Goal: Task Accomplishment & Management: Manage account settings

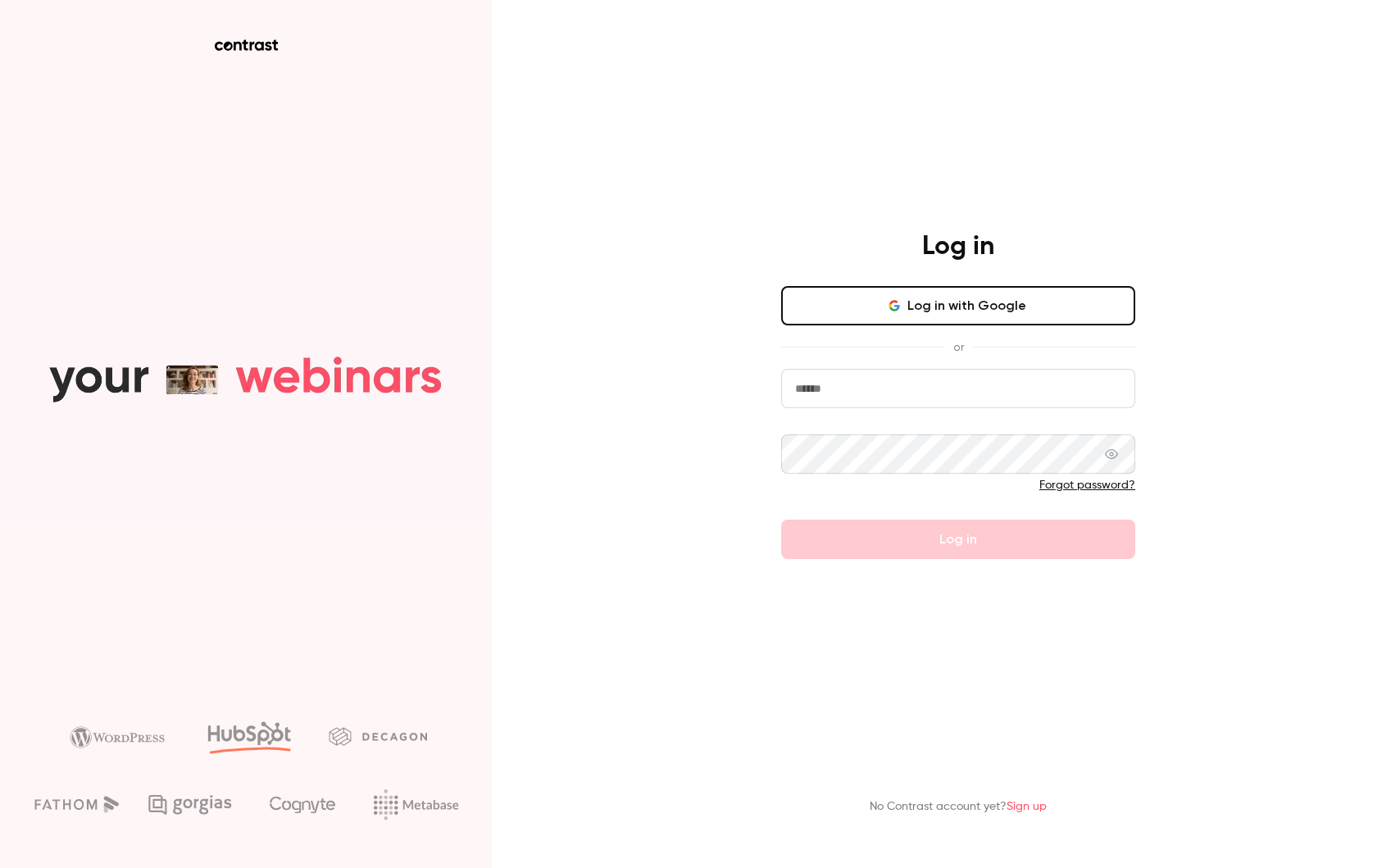
click at [825, 391] on input "email" at bounding box center [958, 388] width 354 height 39
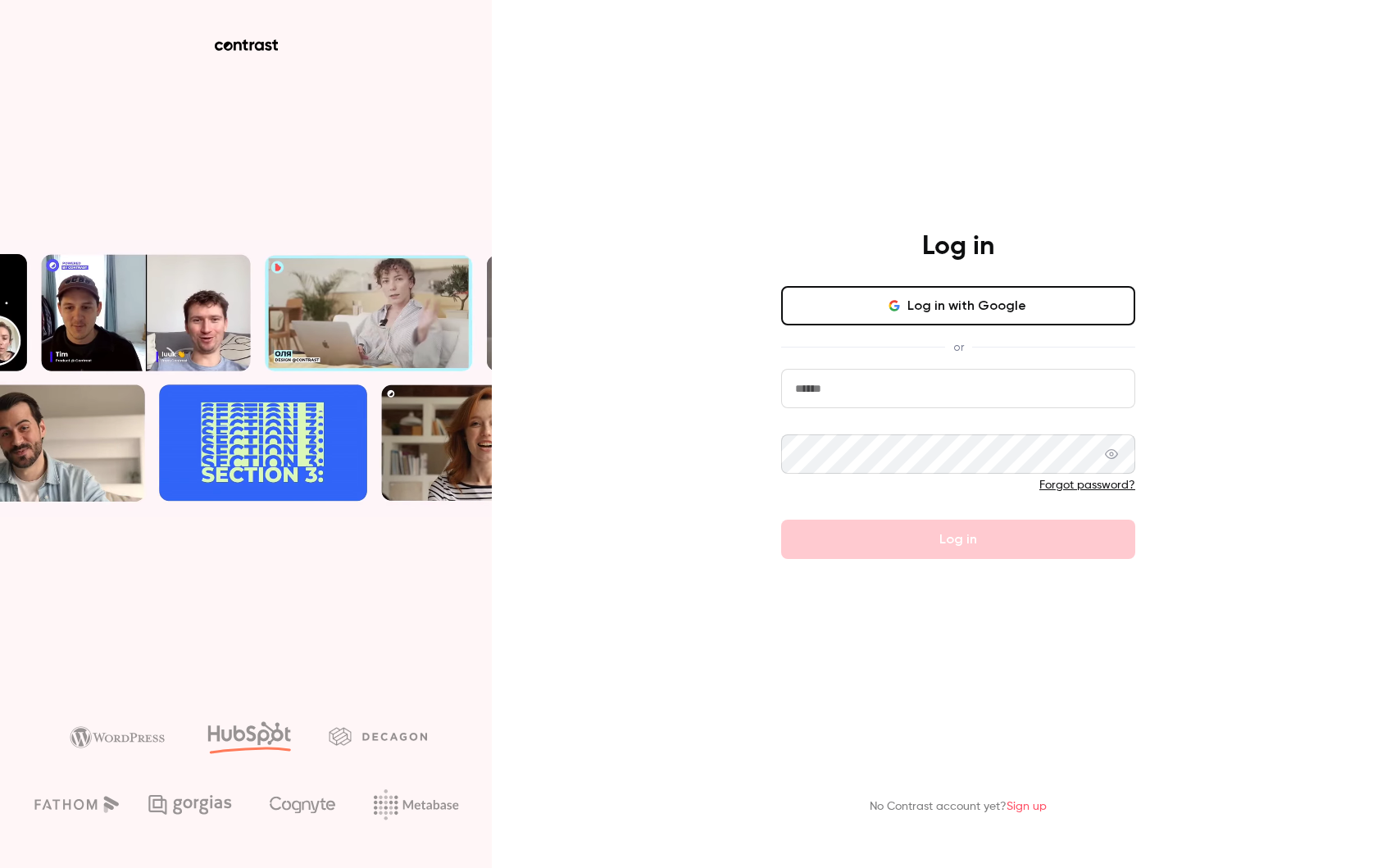
click at [869, 392] on input "email" at bounding box center [958, 388] width 354 height 39
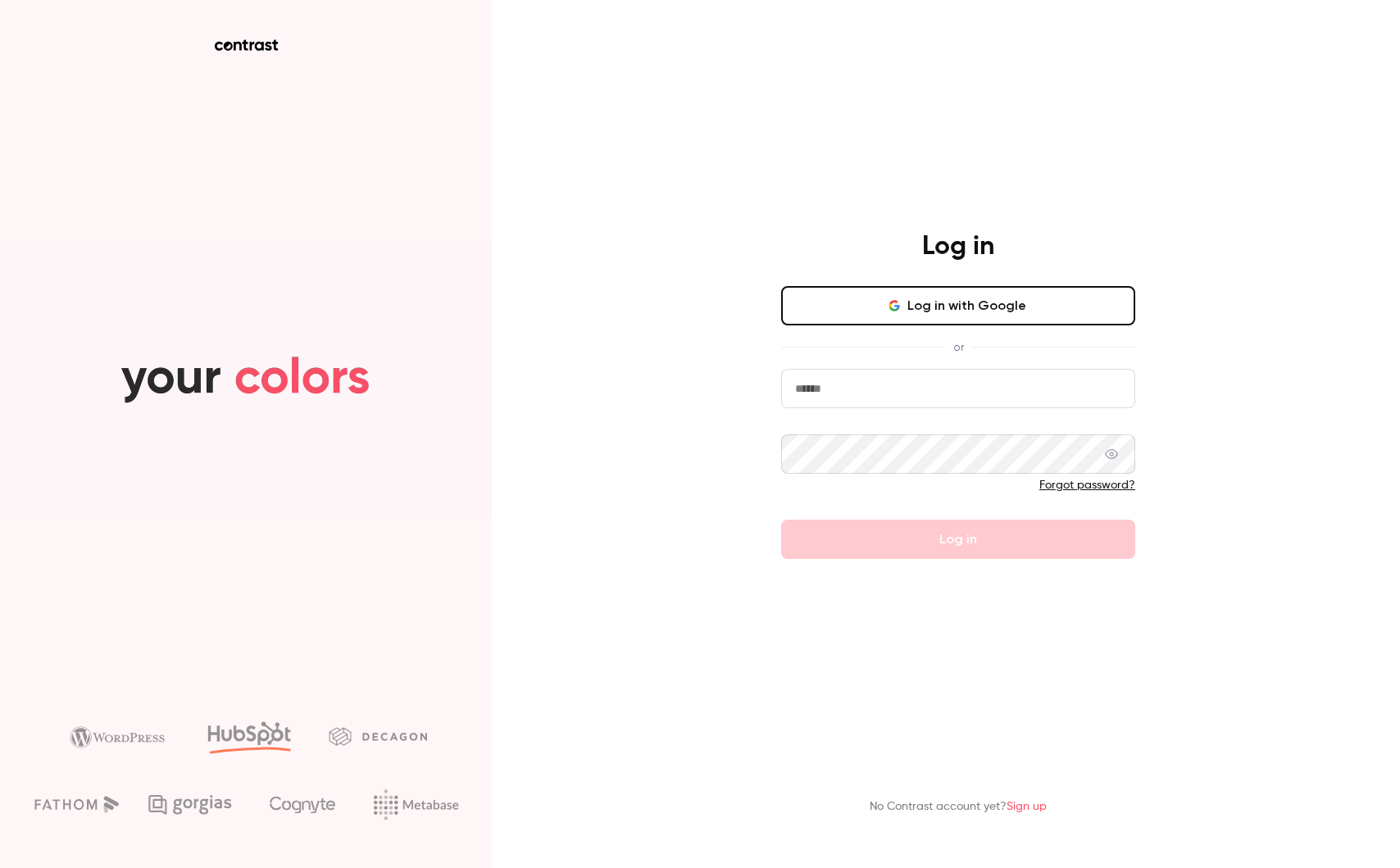
click at [0, 867] on com-1password-button at bounding box center [0, 868] width 0 height 0
type input "**********"
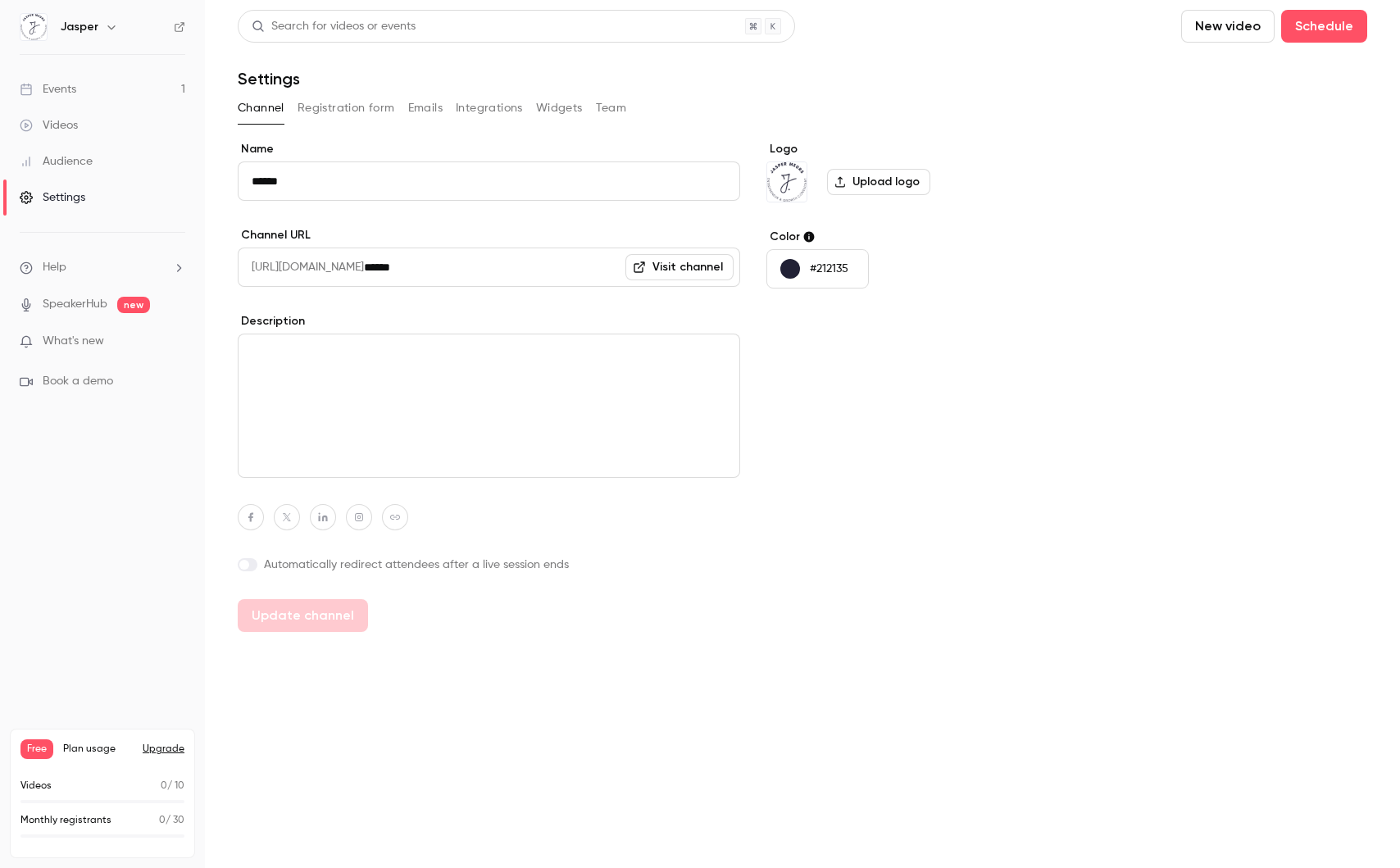
click at [99, 87] on link "Events 1" at bounding box center [102, 90] width 205 height 36
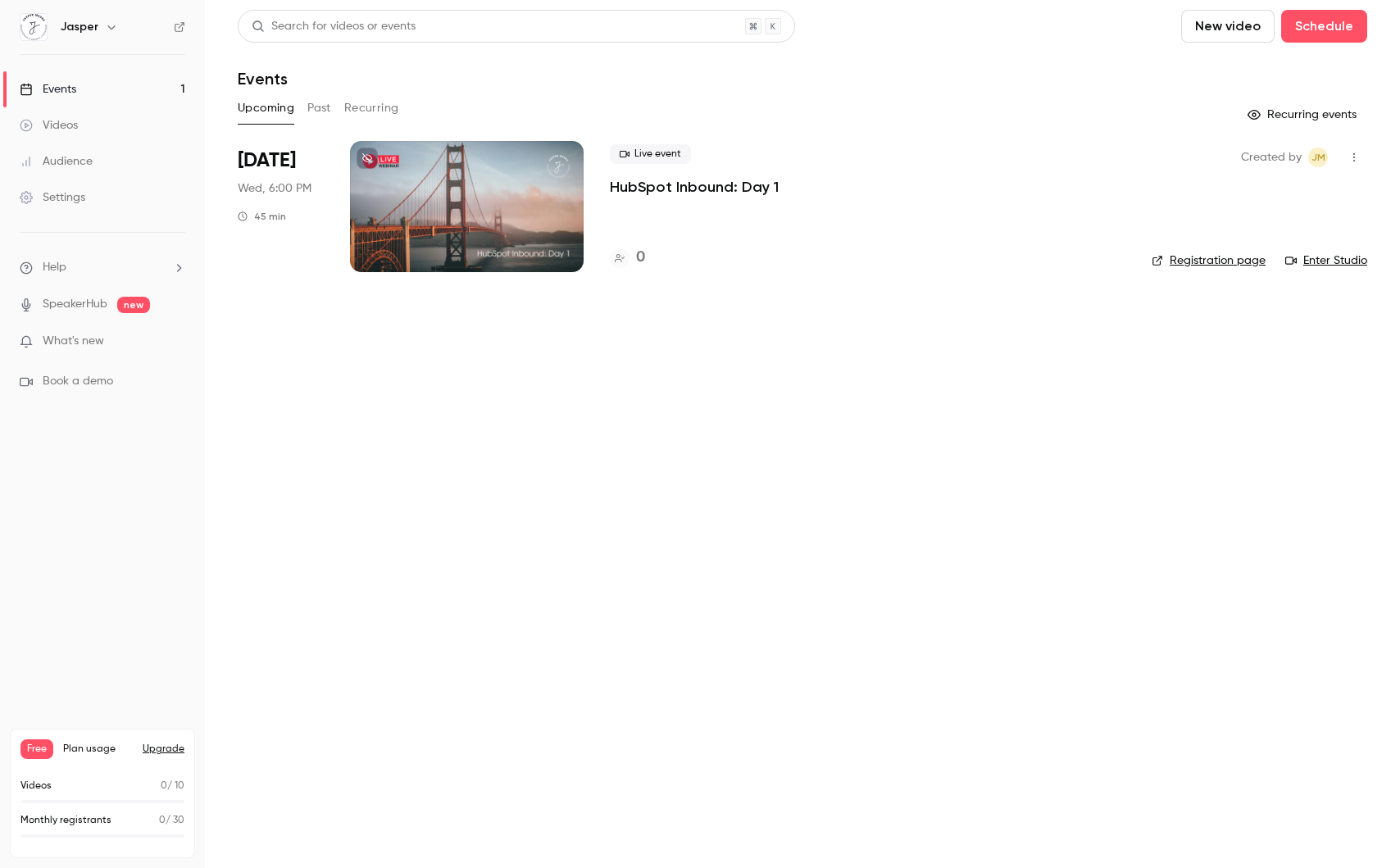
click at [1355, 158] on icon "button" at bounding box center [1354, 157] width 2 height 9
click at [1259, 329] on div "Cancel event" at bounding box center [1291, 326] width 124 height 16
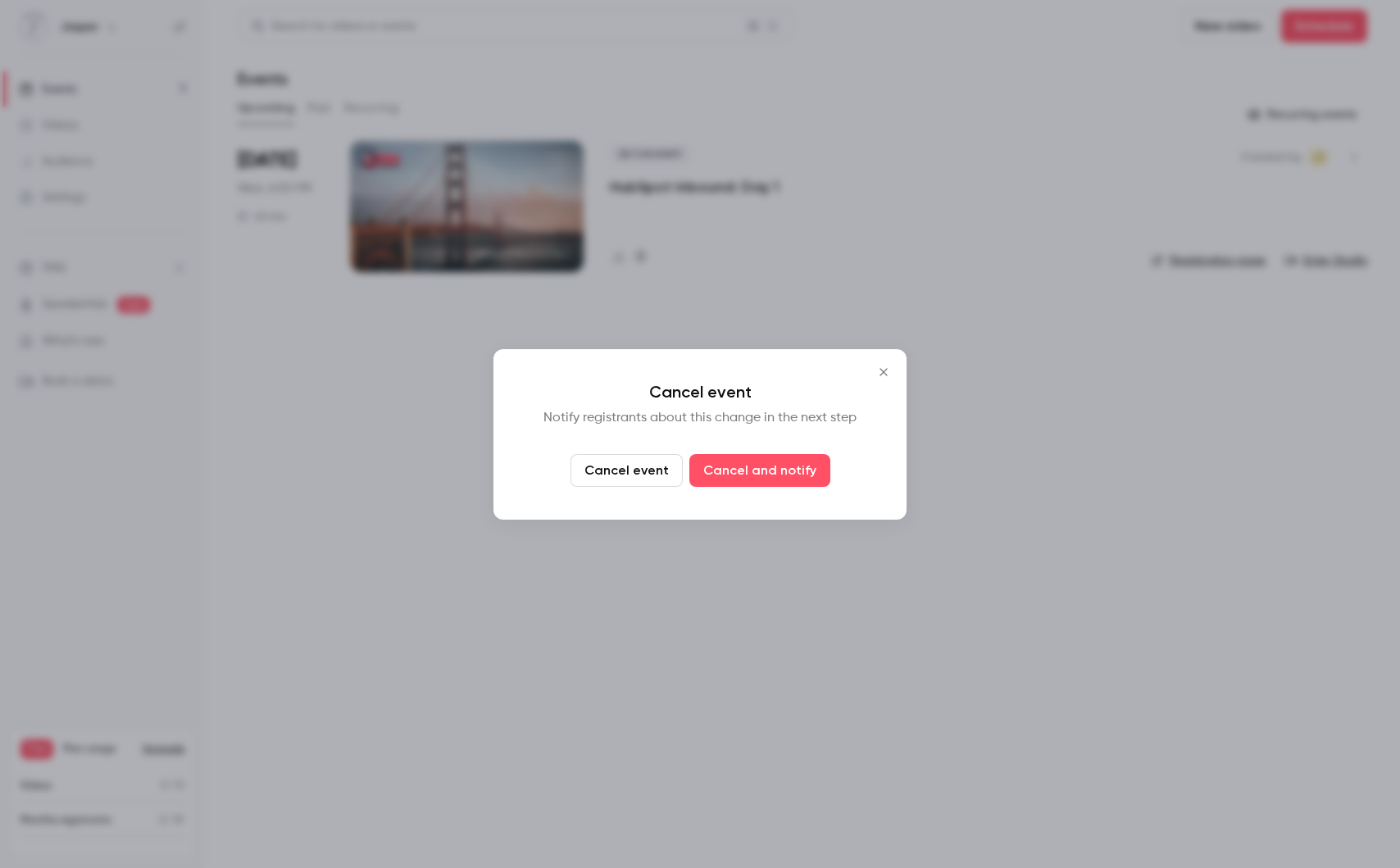
click at [611, 479] on button "Cancel event" at bounding box center [626, 470] width 112 height 33
